Goal: Task Accomplishment & Management: Manage account settings

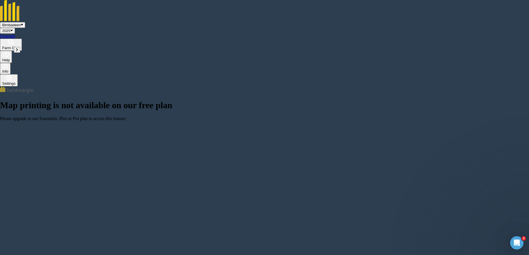
click at [14, 53] on button at bounding box center [17, 50] width 6 height 6
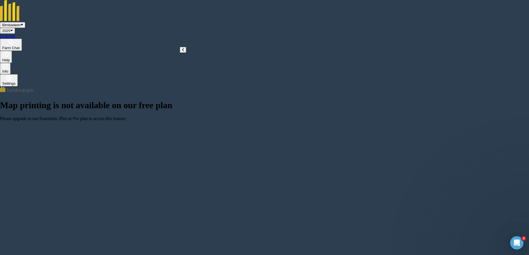
click at [182, 52] on icon at bounding box center [183, 50] width 2 height 4
click at [17, 52] on icon at bounding box center [17, 50] width 2 height 4
click at [182, 52] on icon at bounding box center [183, 50] width 2 height 4
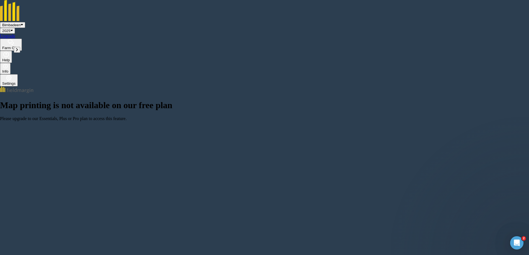
click at [17, 52] on icon at bounding box center [17, 50] width 2 height 4
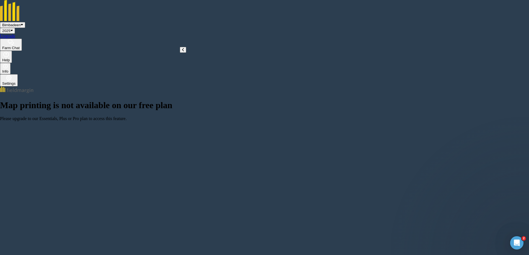
click at [182, 52] on icon at bounding box center [183, 50] width 2 height 4
